Goal: Check status: Check status

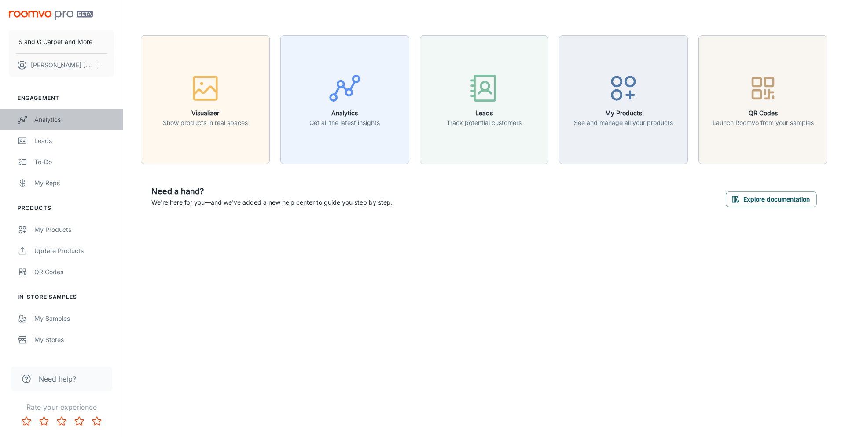
click at [73, 121] on div "Analytics" at bounding box center [74, 120] width 80 height 10
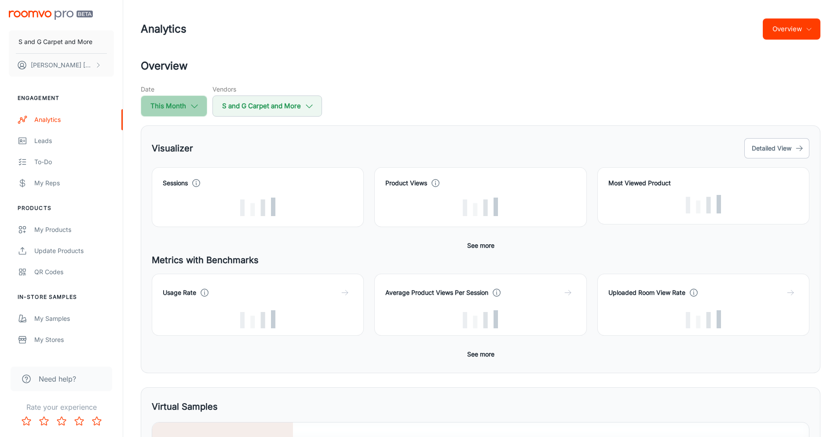
click at [196, 105] on icon "button" at bounding box center [195, 106] width 10 height 10
select select "8"
select select "2025"
select select "8"
select select "2025"
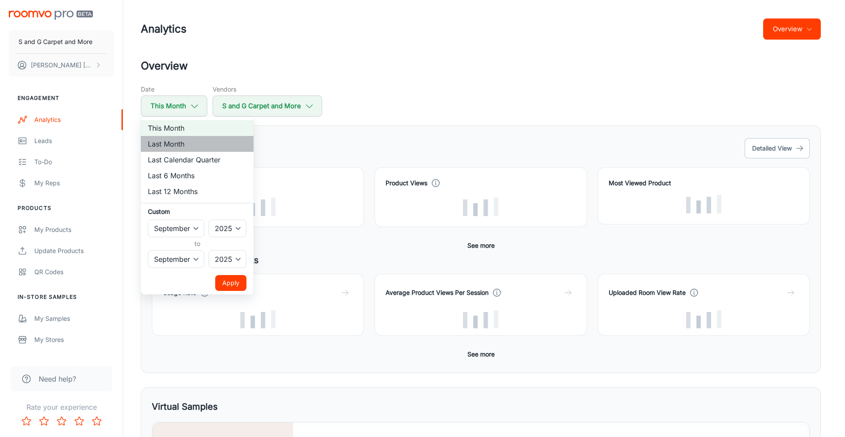
click at [191, 146] on li "Last Month" at bounding box center [197, 144] width 113 height 16
select select "7"
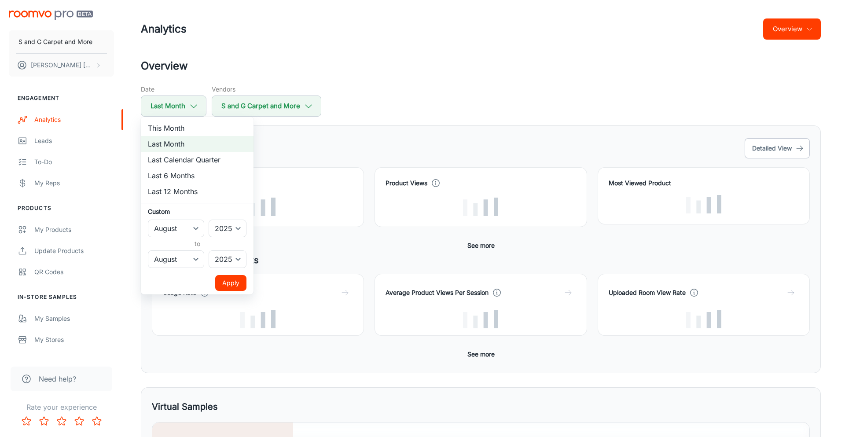
click at [229, 280] on button "Apply" at bounding box center [230, 283] width 31 height 16
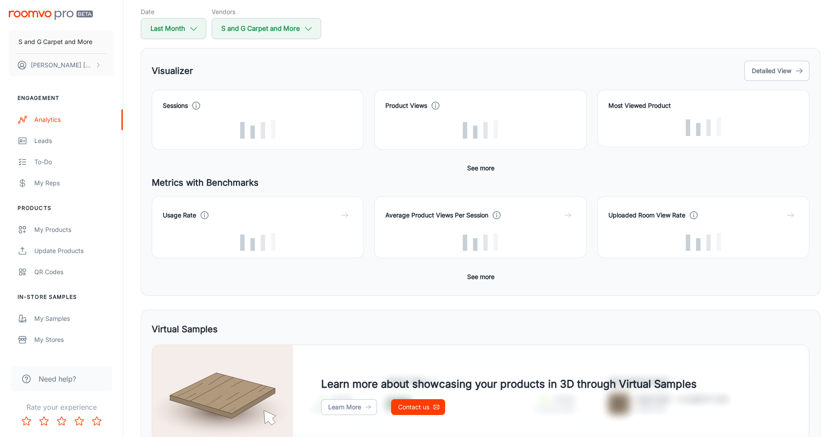
scroll to position [31, 0]
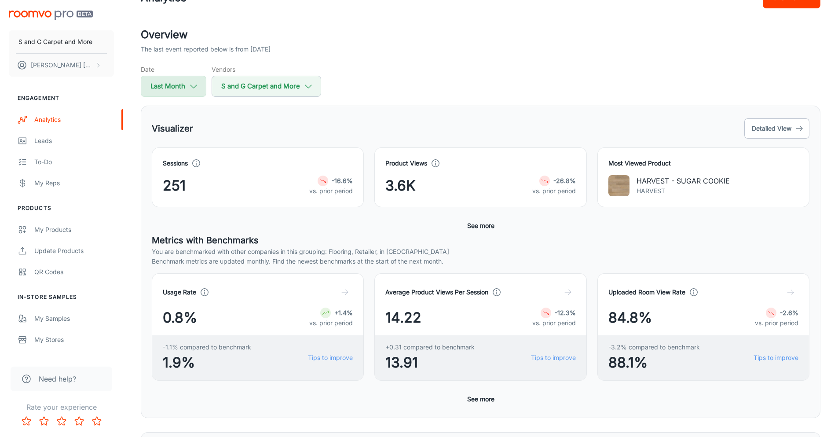
click at [199, 84] on button "Last Month" at bounding box center [174, 86] width 66 height 21
select select "7"
select select "2025"
select select "7"
select select "2025"
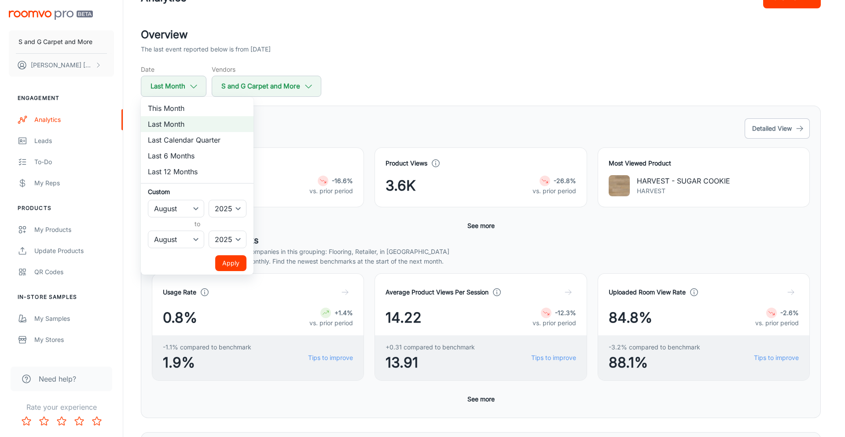
click at [206, 152] on li "Last 6 Months" at bounding box center [197, 156] width 113 height 16
select select "2"
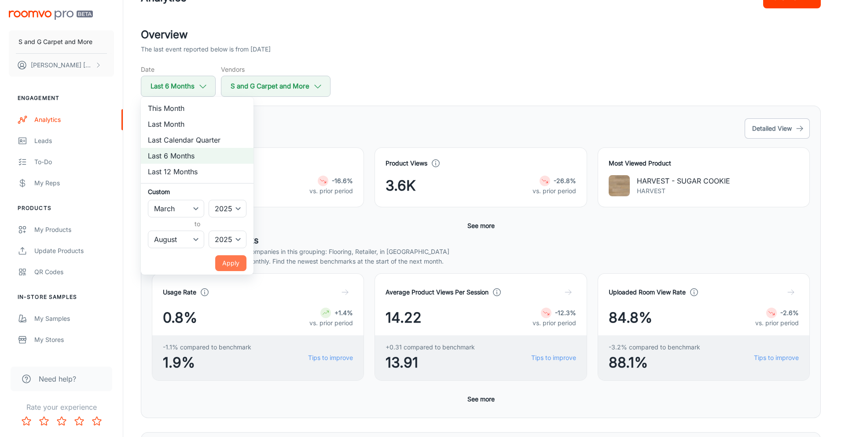
click at [242, 267] on button "Apply" at bounding box center [230, 263] width 31 height 16
